Goal: Use online tool/utility

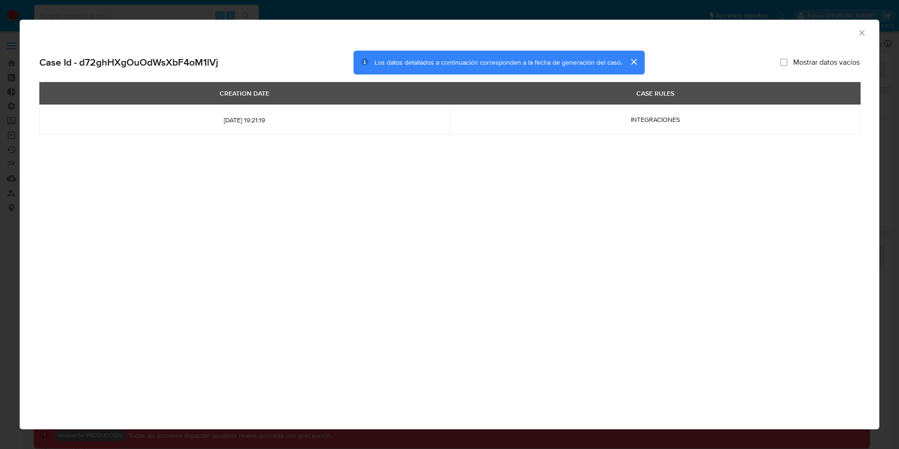
select select "10"
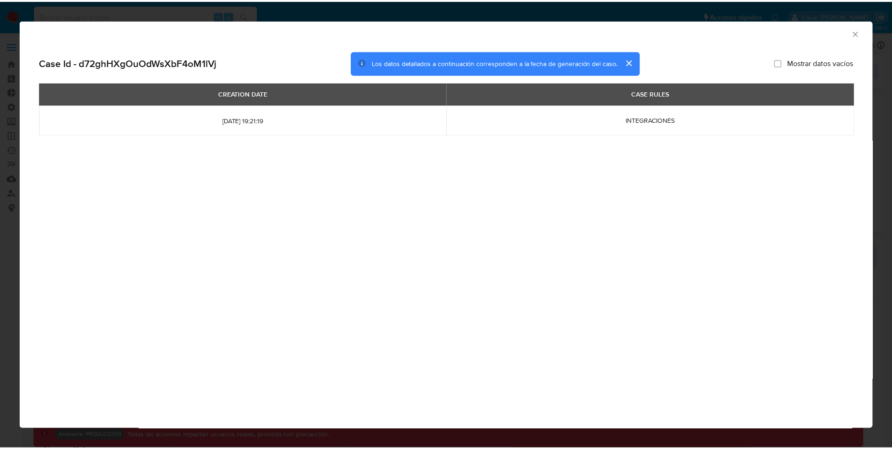
scroll to position [486, 0]
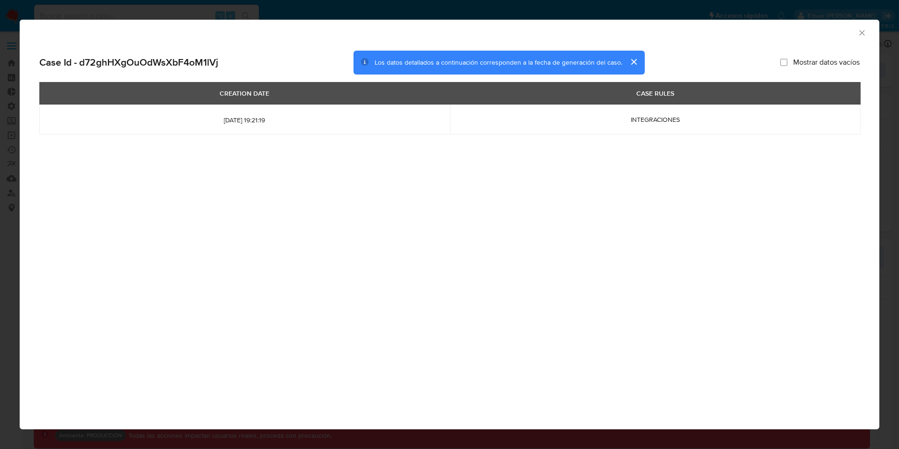
click at [860, 35] on icon "Cerrar ventana" at bounding box center [861, 32] width 5 height 5
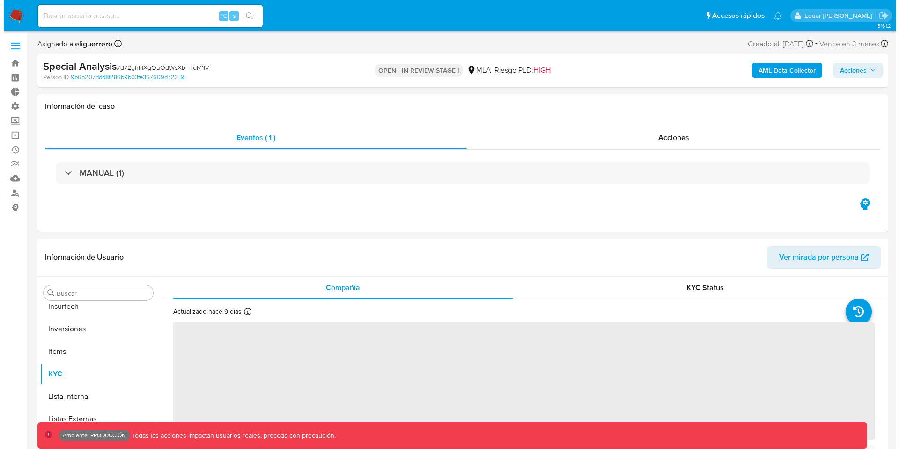
scroll to position [486, 0]
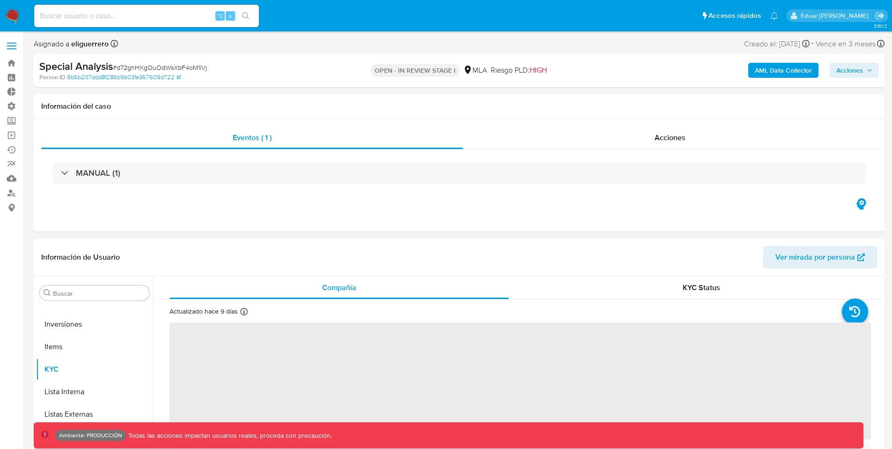
select select "10"
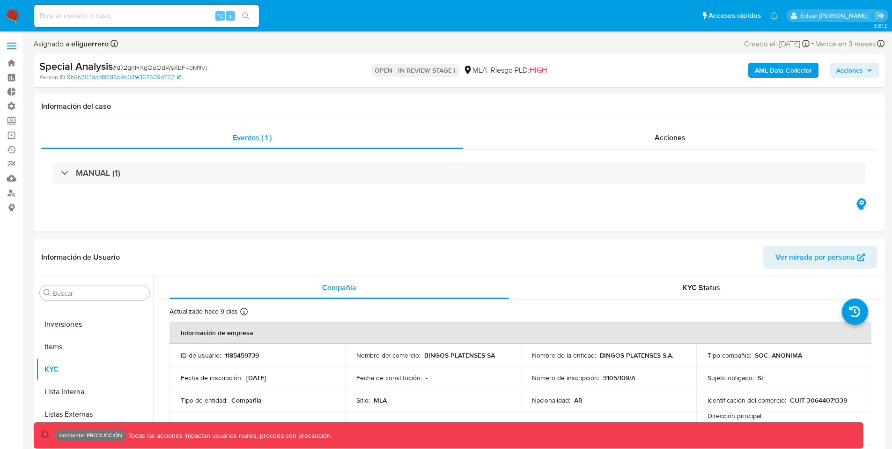
click at [780, 68] on b "AML Data Collector" at bounding box center [783, 70] width 57 height 15
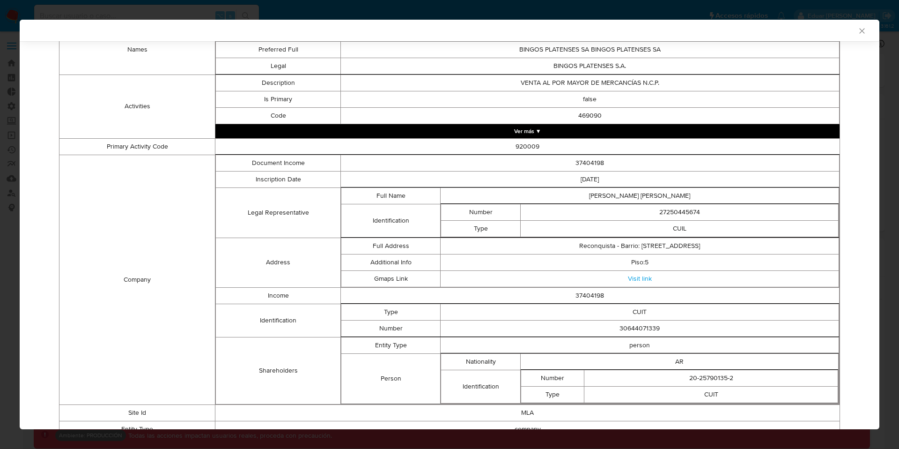
scroll to position [164, 0]
